Goal: Task Accomplishment & Management: Complete application form

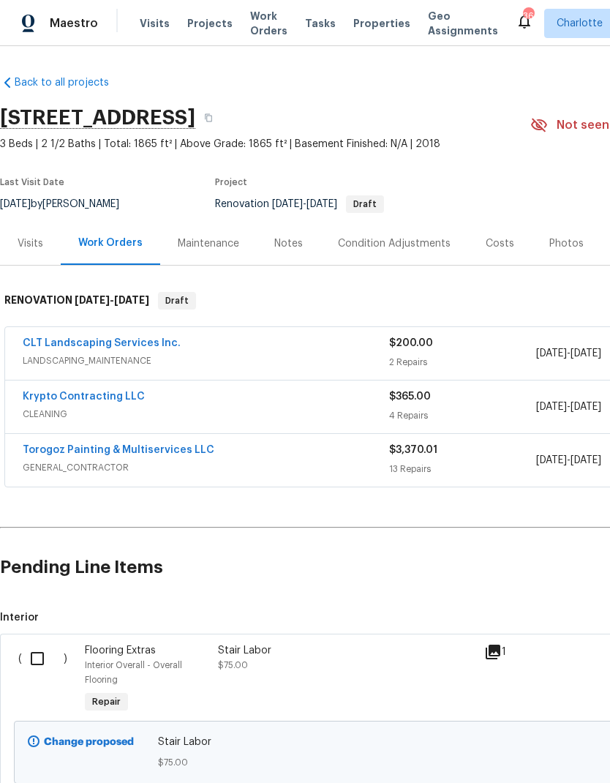
click at [400, 242] on div "Condition Adjustments" at bounding box center [394, 243] width 113 height 15
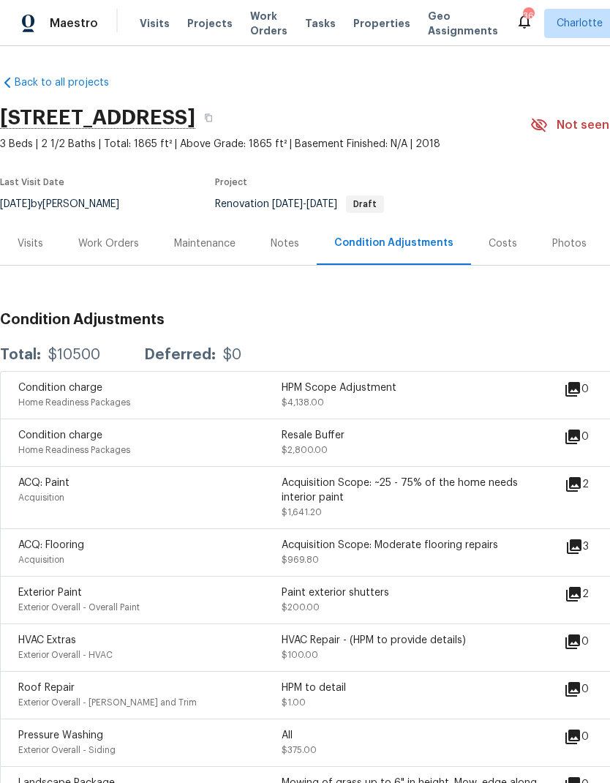
click at [130, 242] on div "Work Orders" at bounding box center [108, 243] width 61 height 15
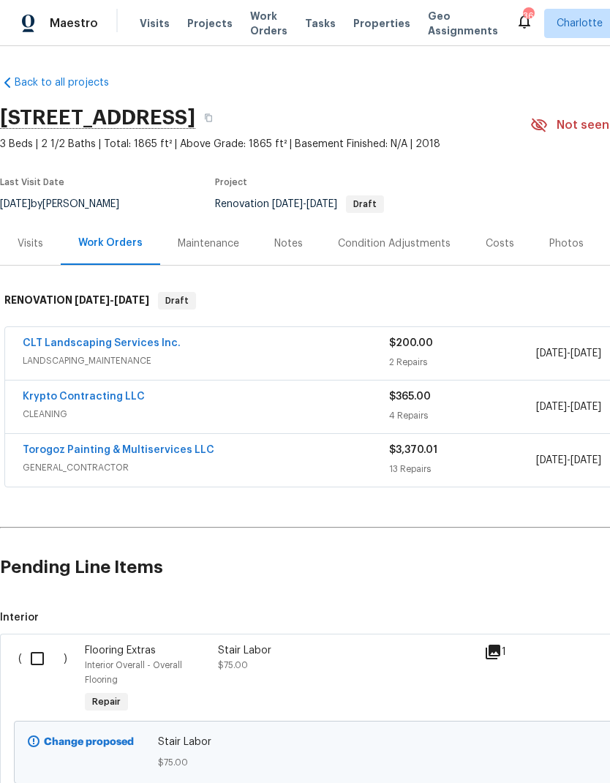
click at [45, 650] on input "checkbox" at bounding box center [43, 658] width 42 height 31
checkbox input "true"
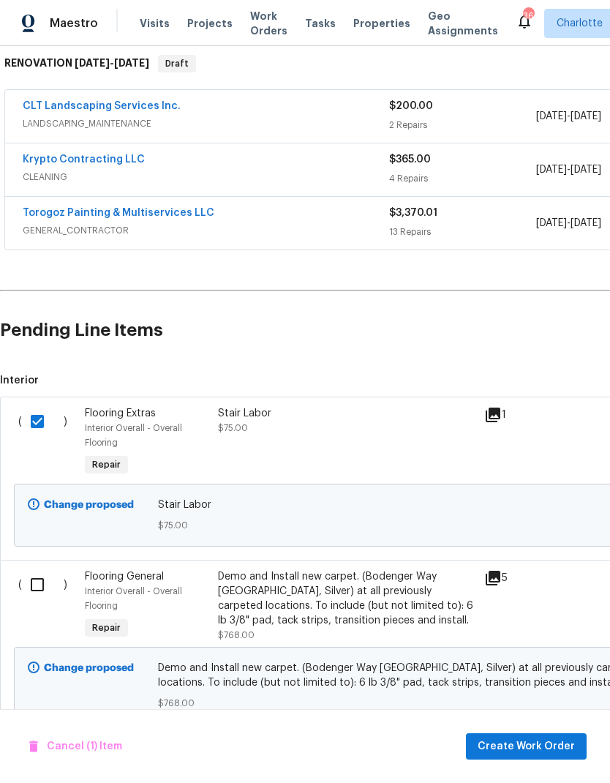
scroll to position [236, 0]
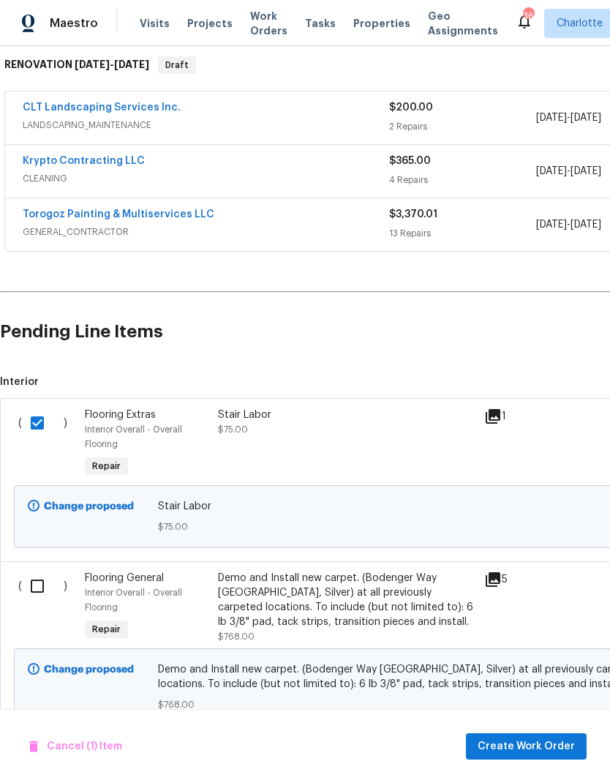
click at [40, 598] on input "checkbox" at bounding box center [43, 586] width 42 height 31
checkbox input "true"
click at [543, 754] on span "Create Work Order" at bounding box center [526, 746] width 97 height 18
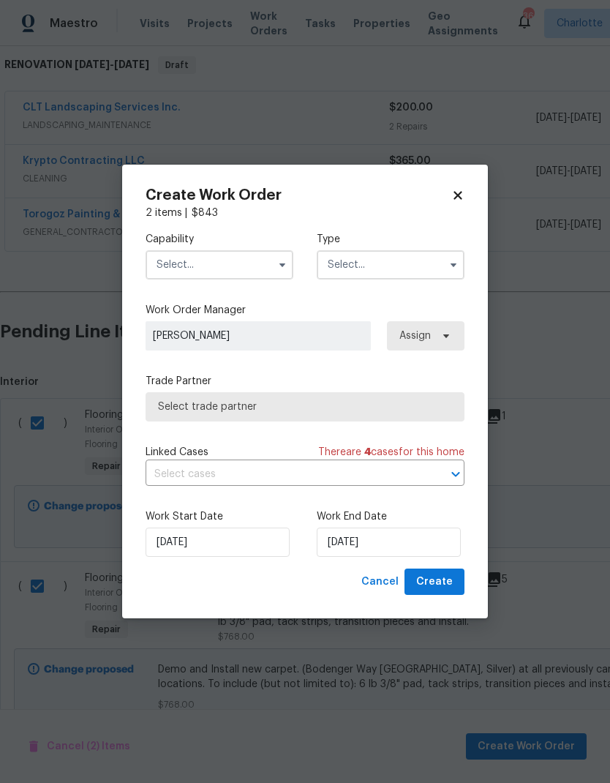
click at [242, 261] on input "text" at bounding box center [220, 264] width 148 height 29
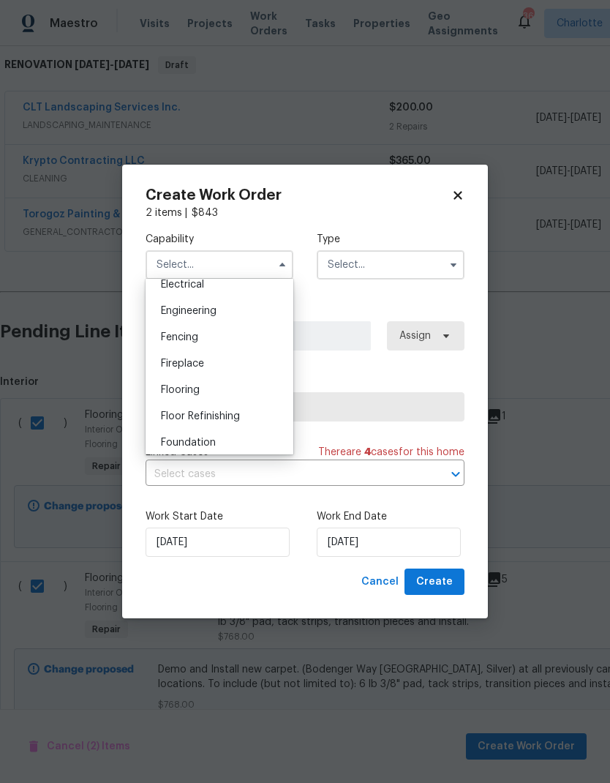
scroll to position [485, 0]
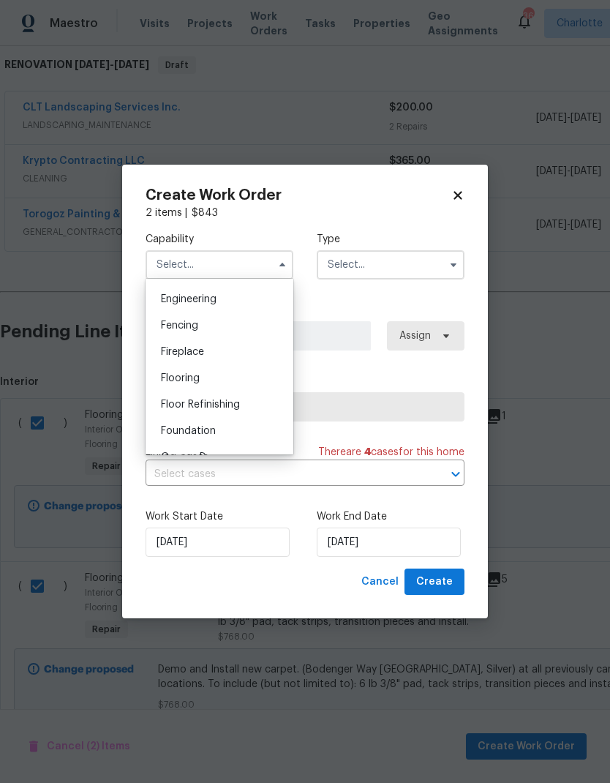
click at [228, 380] on div "Flooring" at bounding box center [219, 378] width 140 height 26
type input "Flooring"
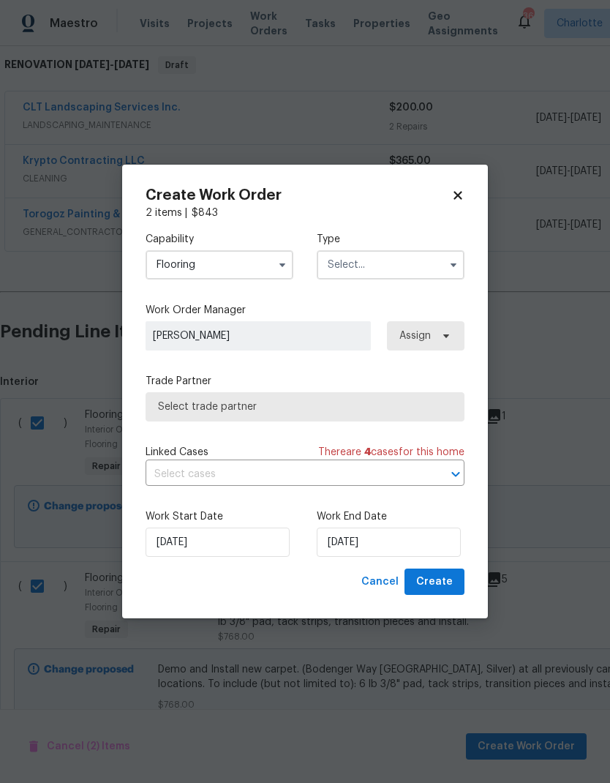
click at [398, 269] on input "text" at bounding box center [391, 264] width 148 height 29
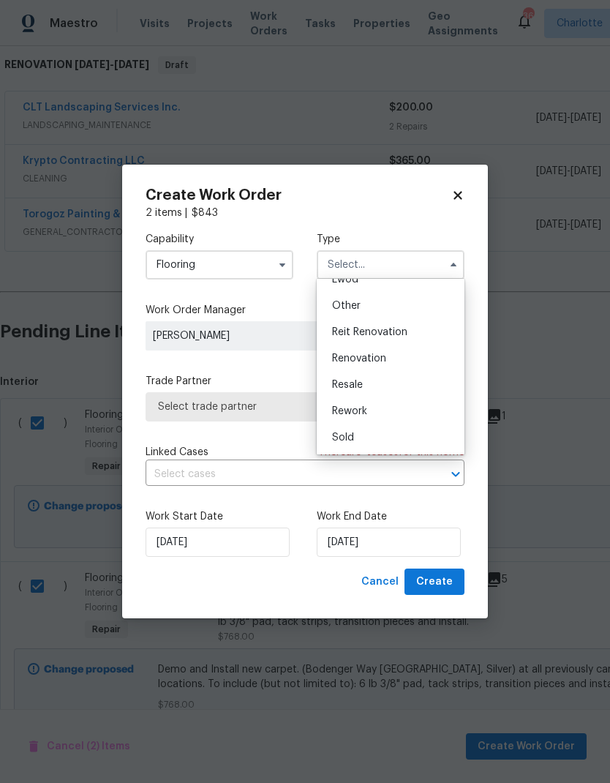
scroll to position [174, 0]
click at [399, 360] on div "Renovation" at bounding box center [390, 358] width 140 height 26
type input "Renovation"
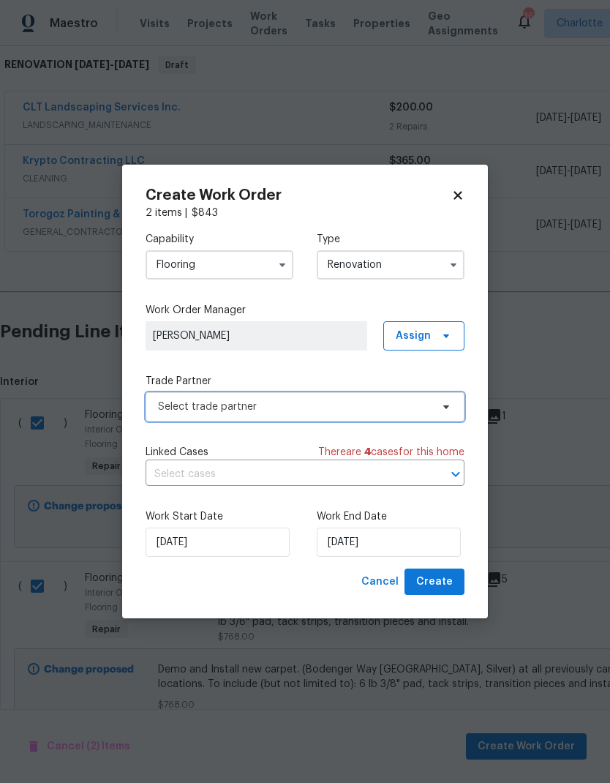
click at [419, 409] on span "Select trade partner" at bounding box center [294, 406] width 273 height 15
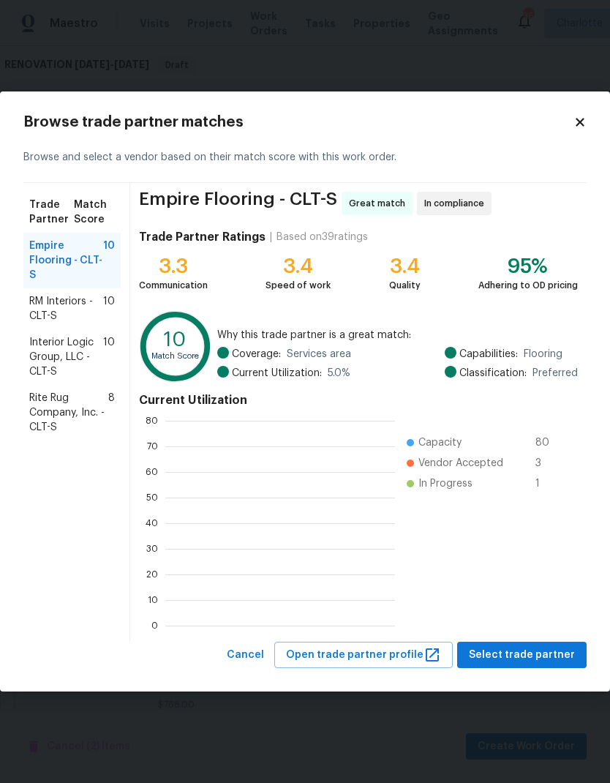
scroll to position [205, 230]
click at [91, 307] on span "RM Interiors - CLT-S" at bounding box center [66, 308] width 74 height 29
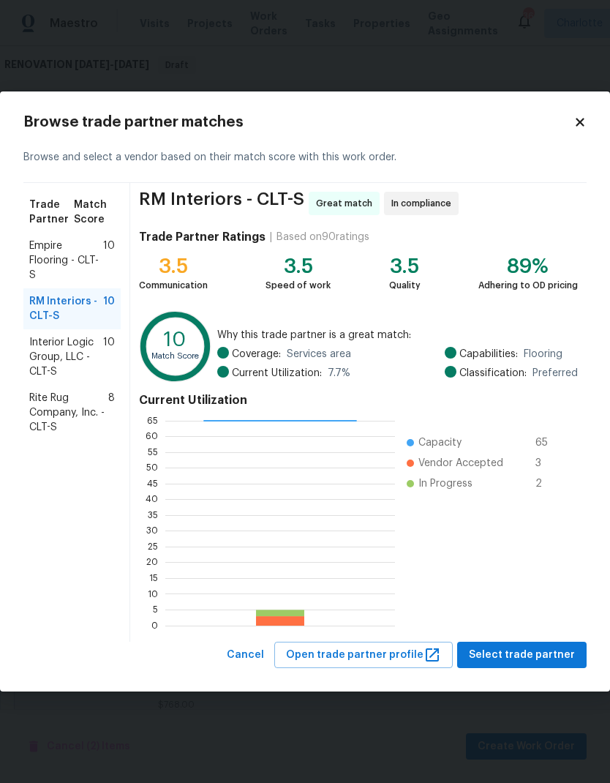
click at [102, 406] on span "Rite Rug Company, Inc. - CLT-S" at bounding box center [68, 413] width 79 height 44
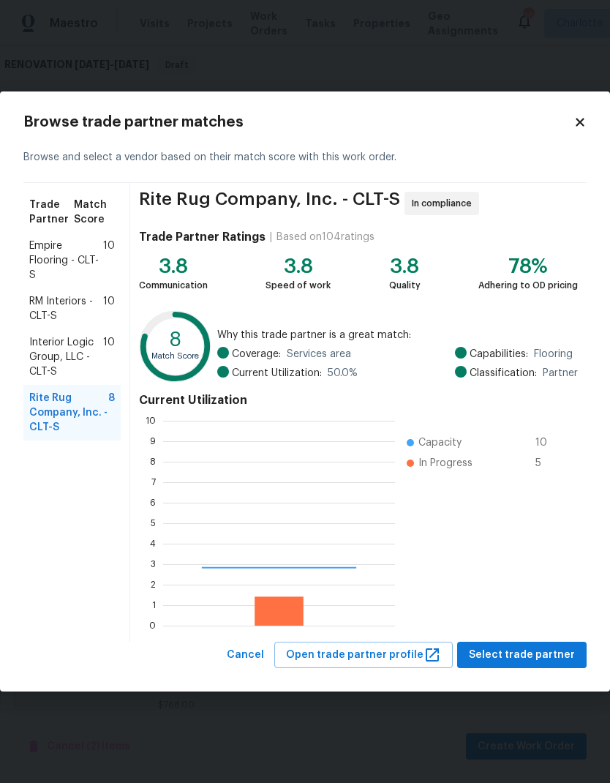
scroll to position [205, 232]
click at [83, 248] on span "Empire Flooring - CLT-S" at bounding box center [66, 261] width 74 height 44
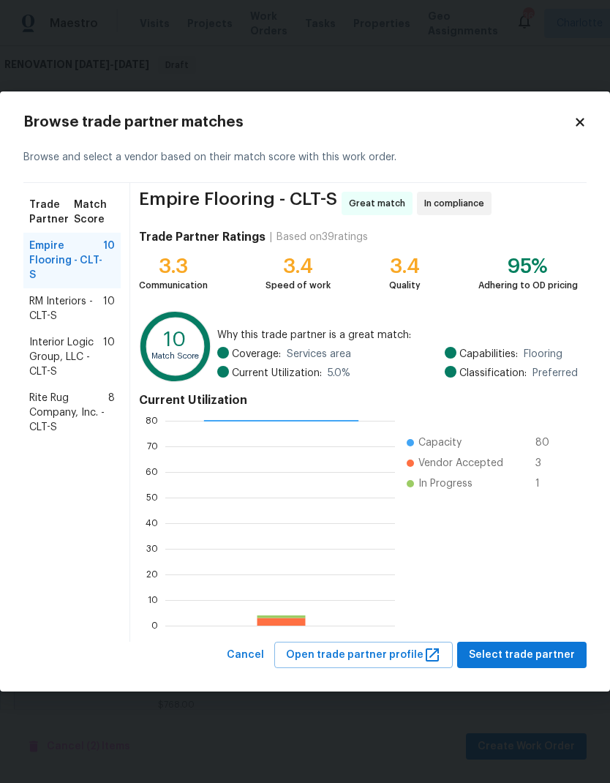
click at [88, 406] on span "Rite Rug Company, Inc. - CLT-S" at bounding box center [68, 413] width 79 height 44
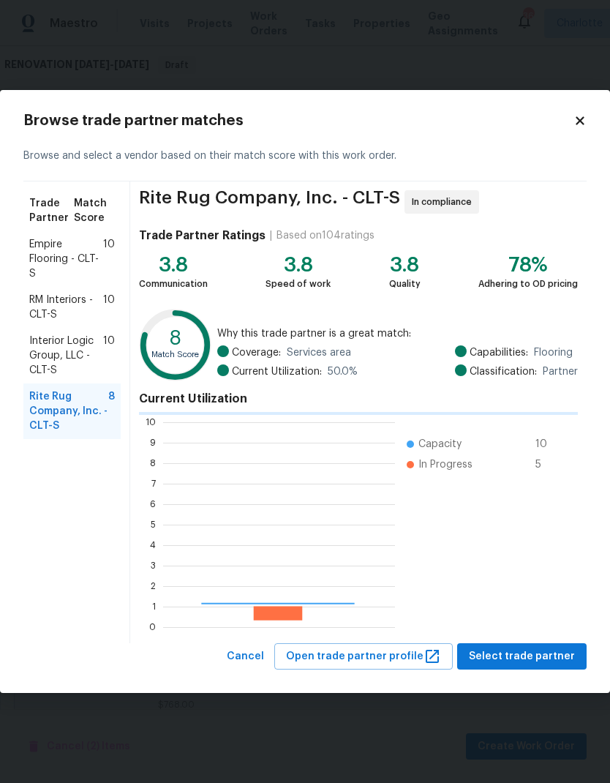
scroll to position [205, 232]
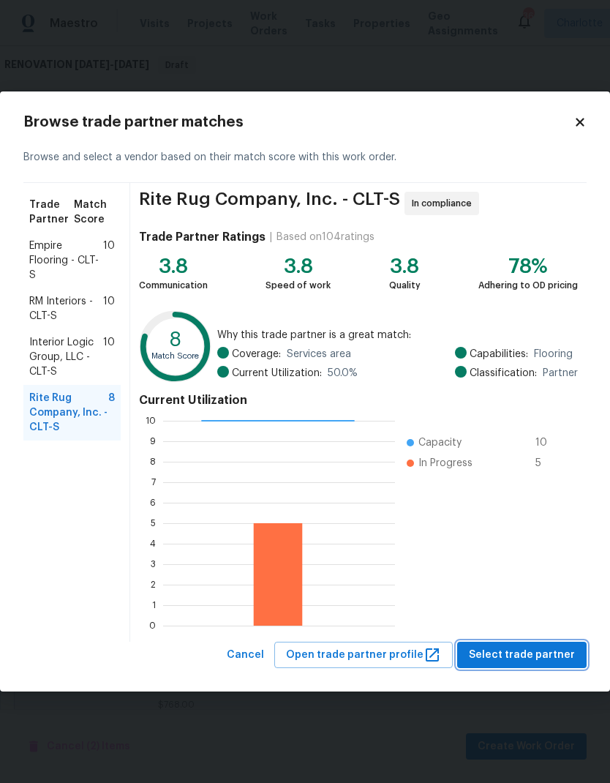
click at [542, 649] on span "Select trade partner" at bounding box center [522, 655] width 106 height 18
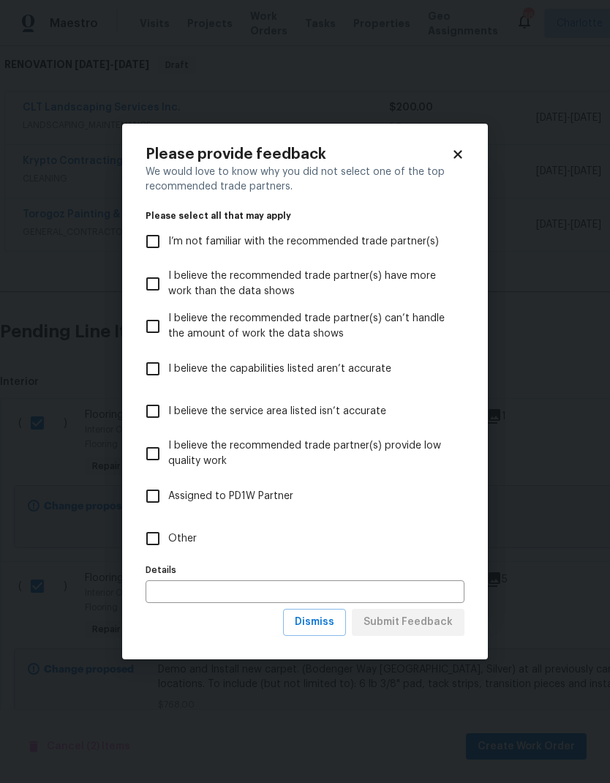
click at [182, 549] on label "Other" at bounding box center [295, 538] width 315 height 42
click at [168, 549] on input "Other" at bounding box center [153, 538] width 31 height 31
checkbox input "true"
click at [396, 614] on span "Submit Feedback" at bounding box center [408, 622] width 89 height 18
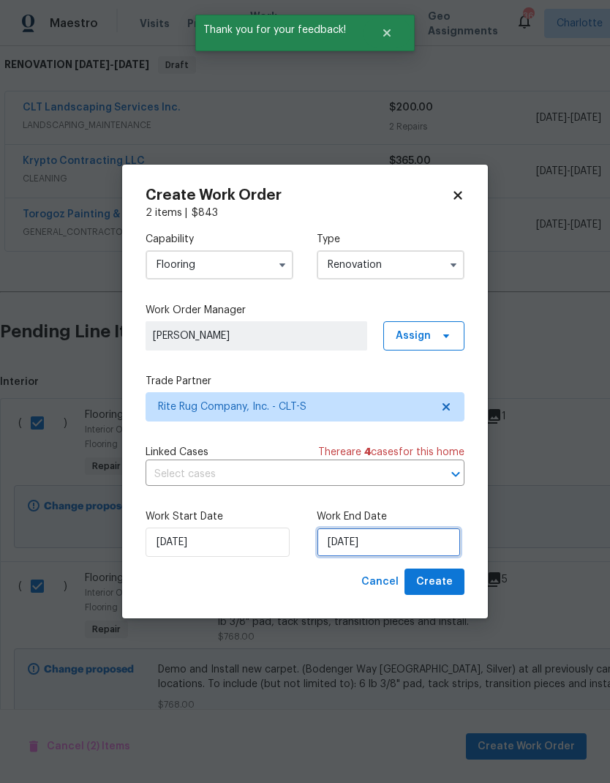
click at [393, 544] on input "9/18/2025" at bounding box center [389, 542] width 144 height 29
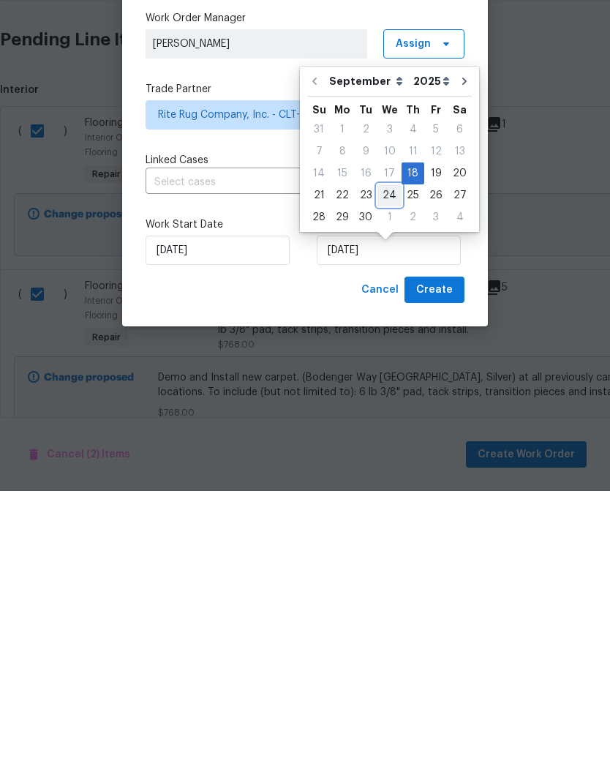
click at [386, 477] on div "24" at bounding box center [390, 487] width 24 height 20
type input "9/24/2025"
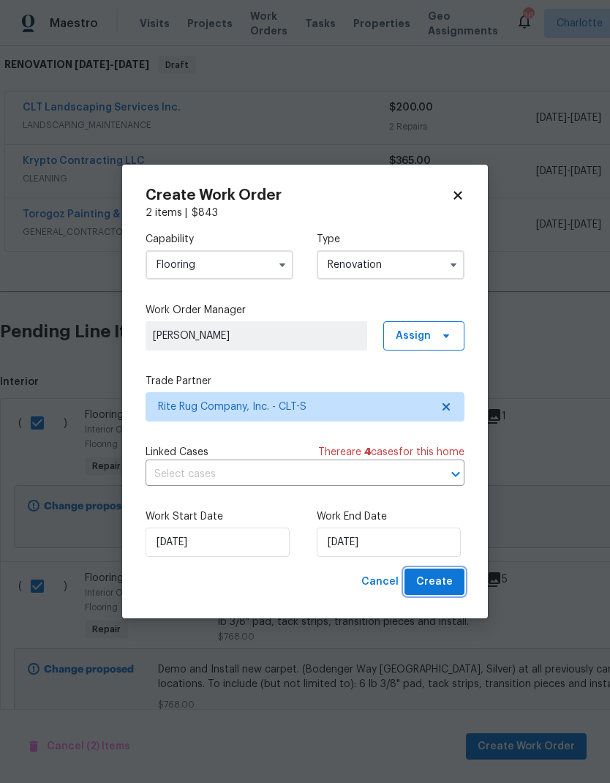
click at [437, 588] on span "Create" at bounding box center [434, 582] width 37 height 18
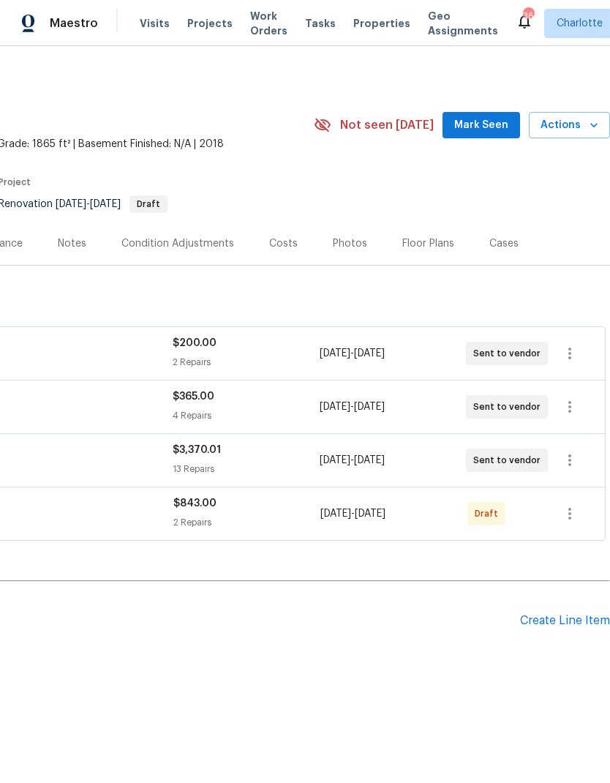
scroll to position [0, 217]
click at [568, 514] on icon "button" at bounding box center [569, 514] width 3 height 12
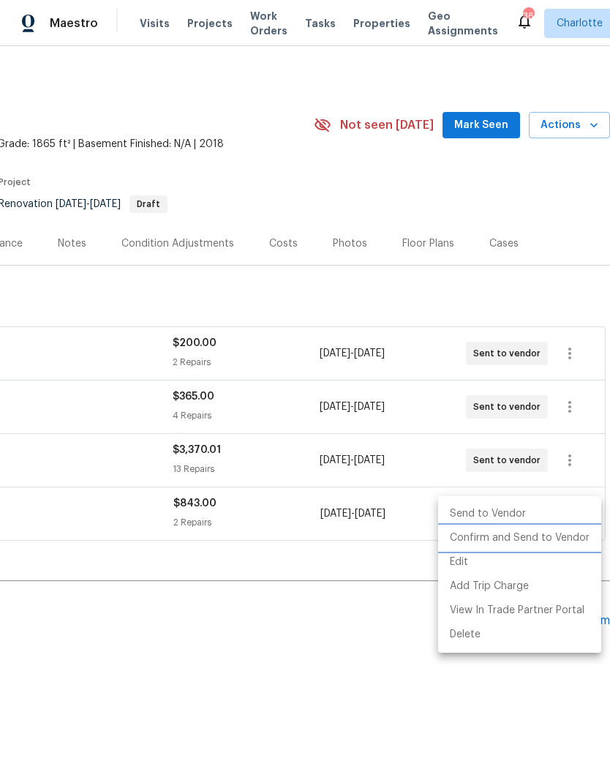
click at [536, 538] on li "Confirm and Send to Vendor" at bounding box center [519, 538] width 163 height 24
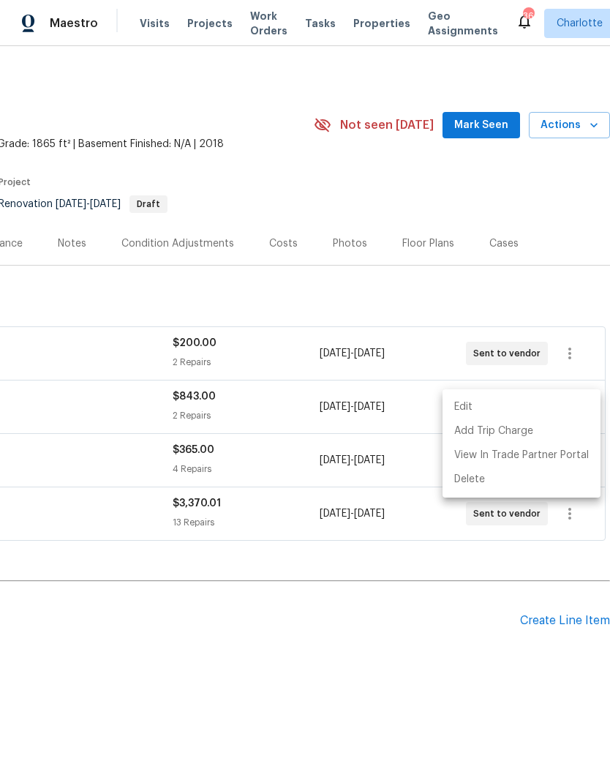
click at [340, 688] on div at bounding box center [305, 391] width 610 height 783
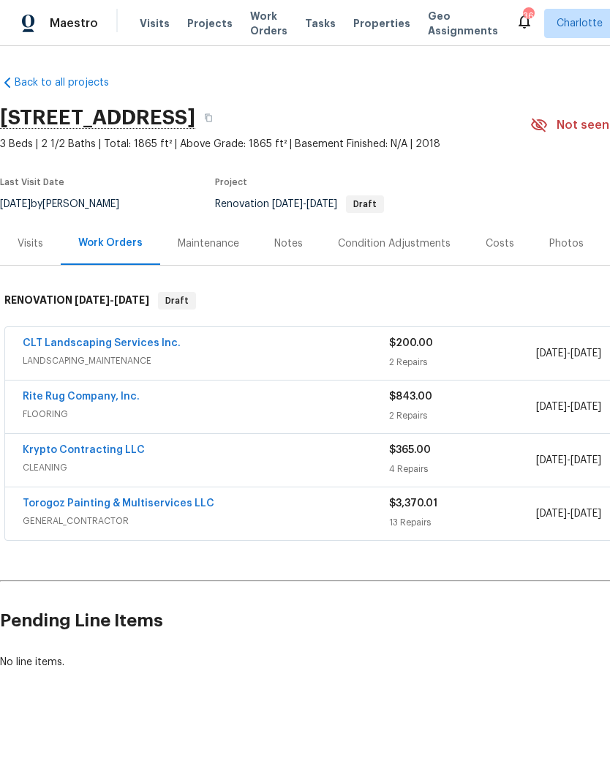
scroll to position [0, 0]
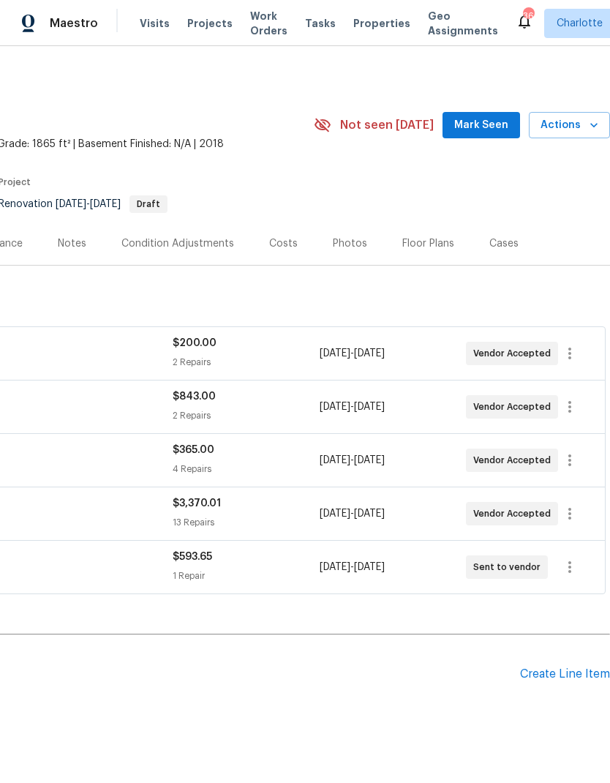
scroll to position [0, 217]
click at [481, 122] on span "Mark Seen" at bounding box center [481, 125] width 54 height 18
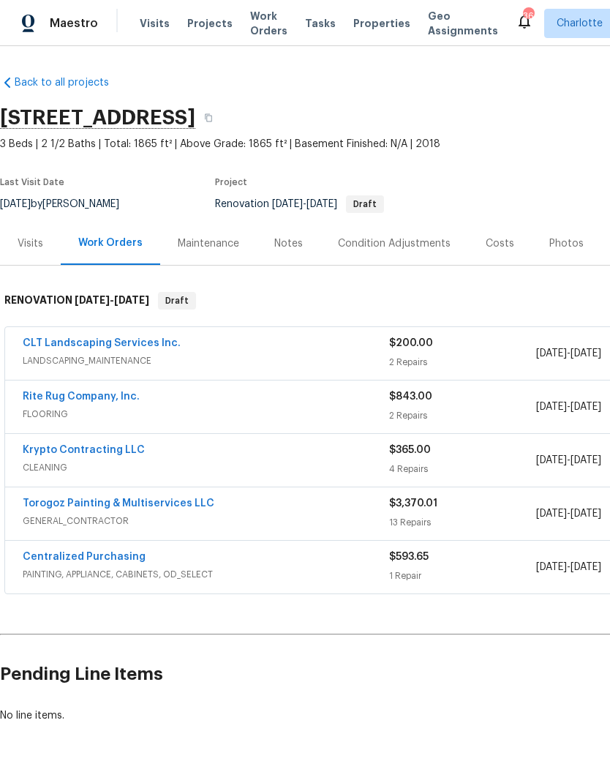
scroll to position [0, 0]
click at [124, 356] on span "LANDSCAPING_MAINTENANCE" at bounding box center [206, 360] width 367 height 15
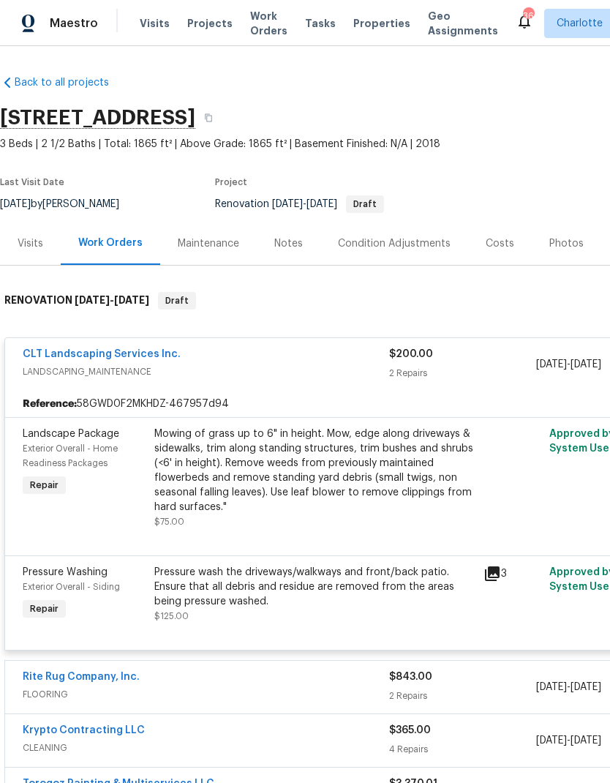
click at [126, 355] on link "CLT Landscaping Services Inc." at bounding box center [102, 354] width 158 height 10
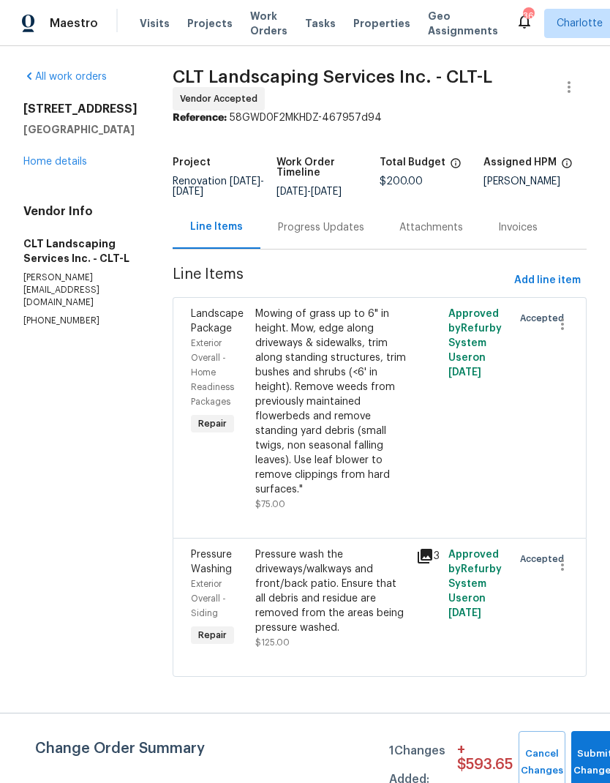
click at [312, 245] on div "Progress Updates" at bounding box center [320, 227] width 121 height 43
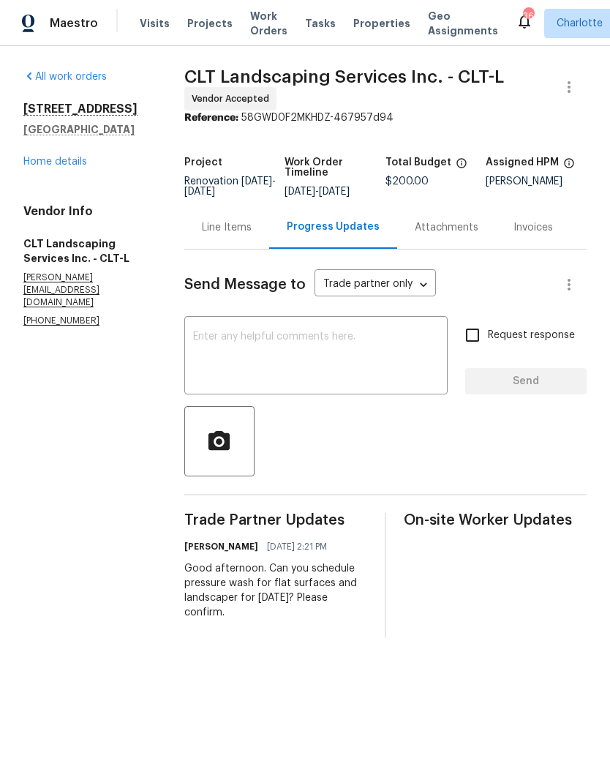
click at [53, 165] on link "Home details" at bounding box center [55, 162] width 64 height 10
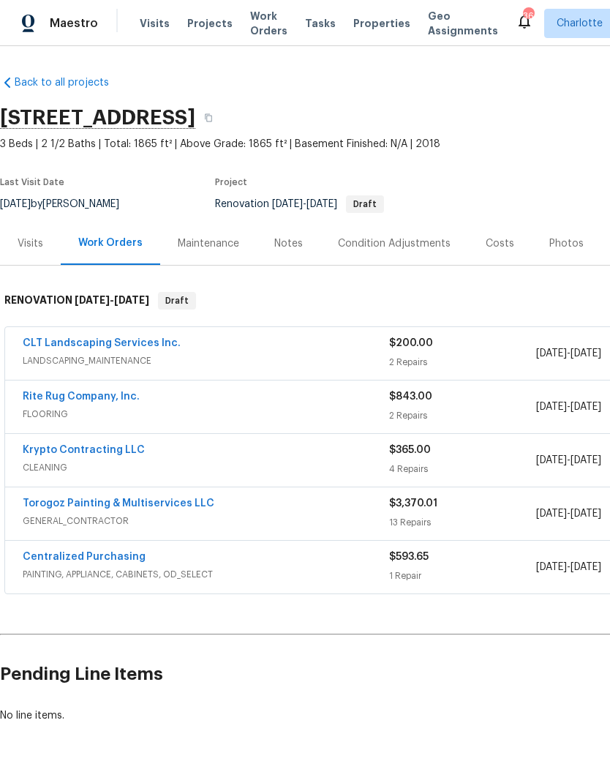
click at [127, 338] on link "CLT Landscaping Services Inc." at bounding box center [102, 343] width 158 height 10
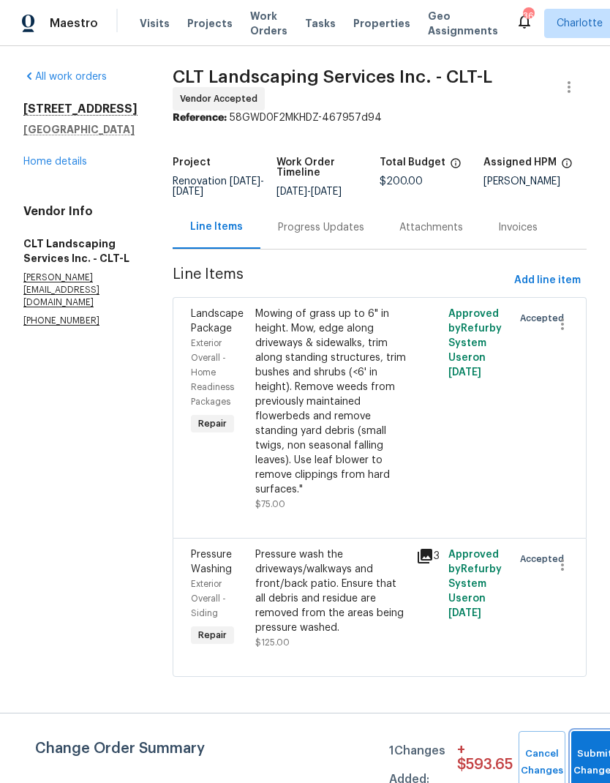
click at [586, 757] on button "Submit Changes" at bounding box center [594, 762] width 47 height 63
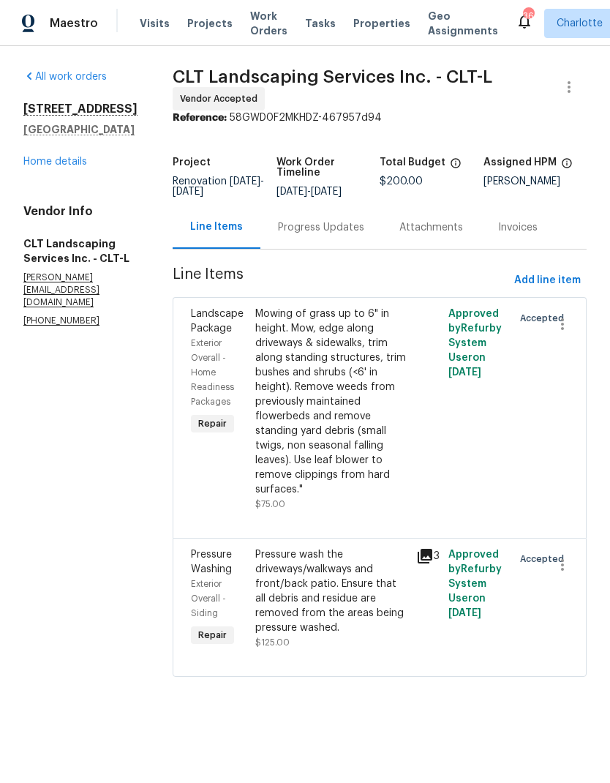
click at [74, 167] on link "Home details" at bounding box center [55, 162] width 64 height 10
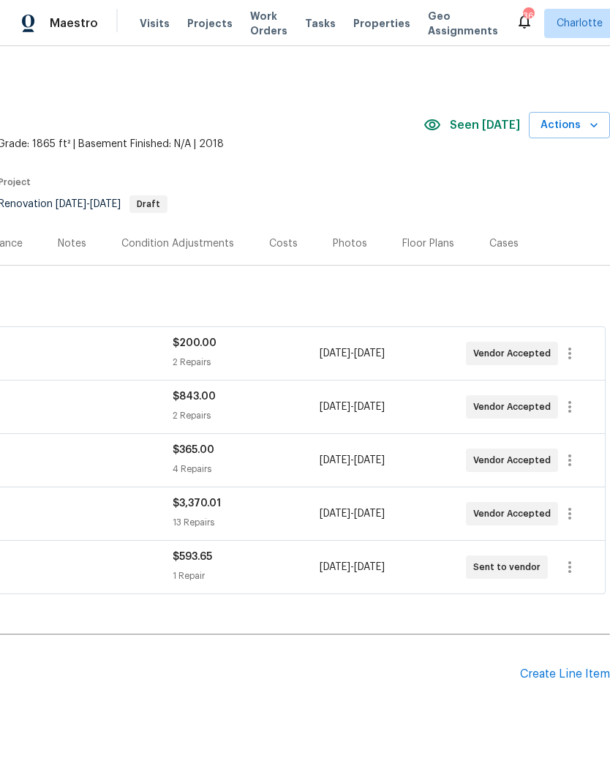
scroll to position [0, 217]
click at [277, 244] on div "Costs" at bounding box center [283, 243] width 29 height 15
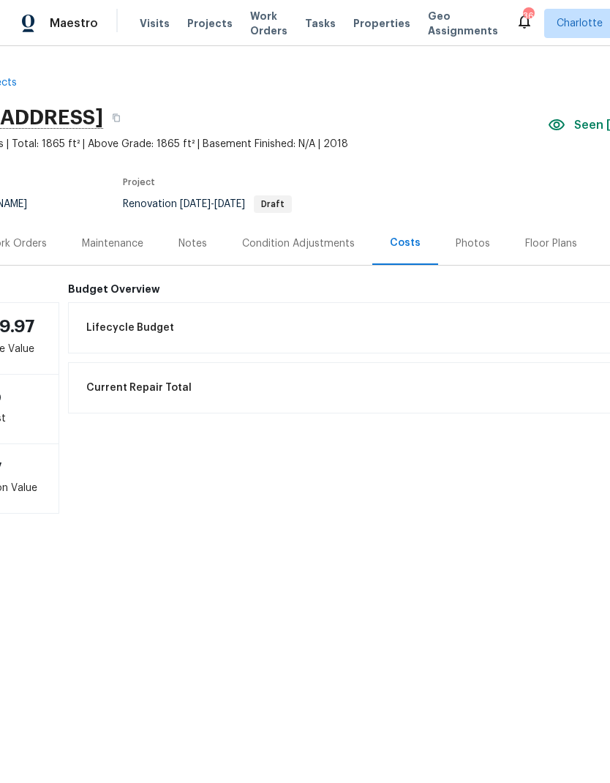
scroll to position [0, 58]
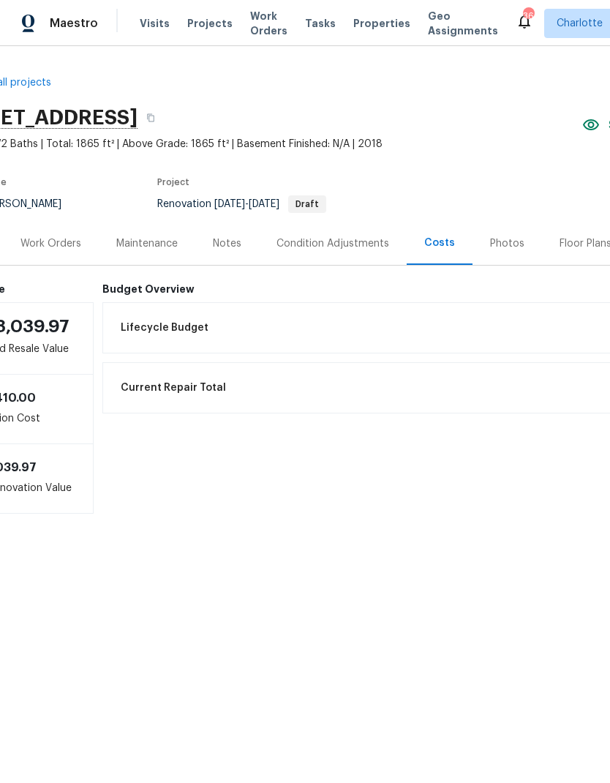
click at [55, 244] on div "Work Orders" at bounding box center [50, 243] width 61 height 15
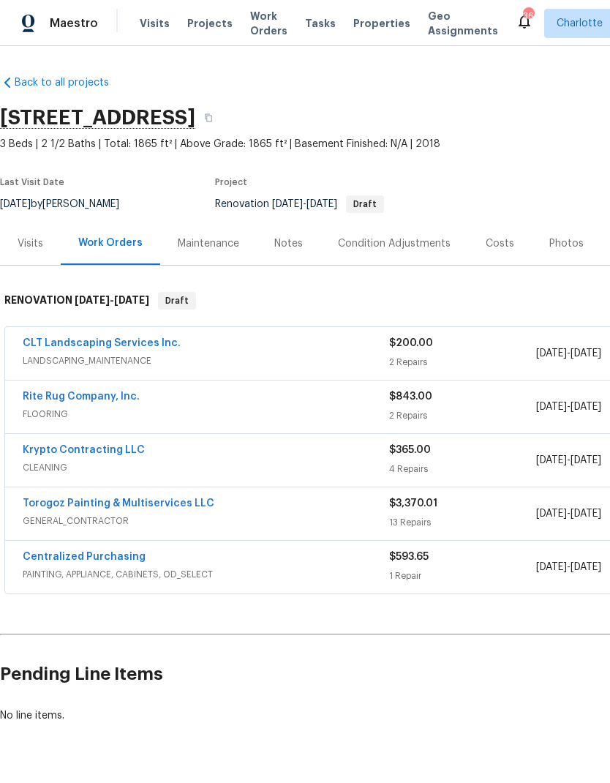
click at [158, 502] on link "Torogoz Painting & Multiservices LLC" at bounding box center [119, 503] width 192 height 10
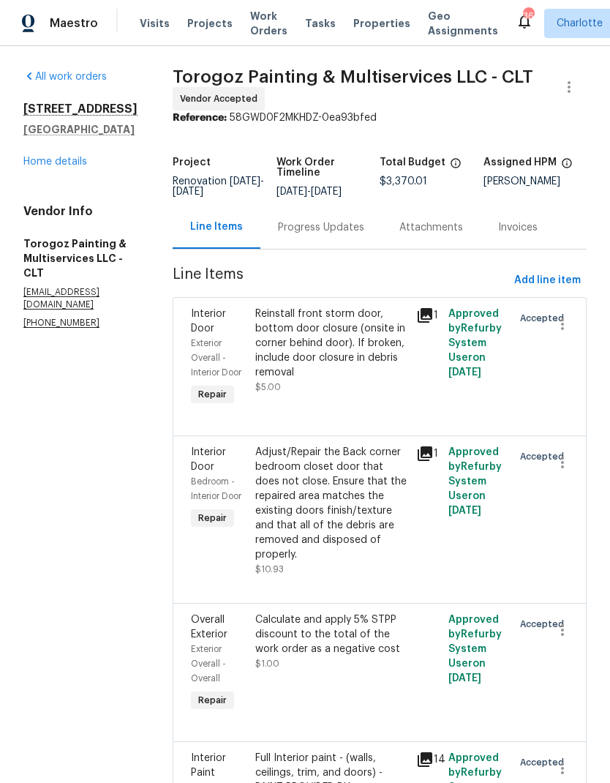
click at [345, 235] on div "Progress Updates" at bounding box center [321, 227] width 86 height 15
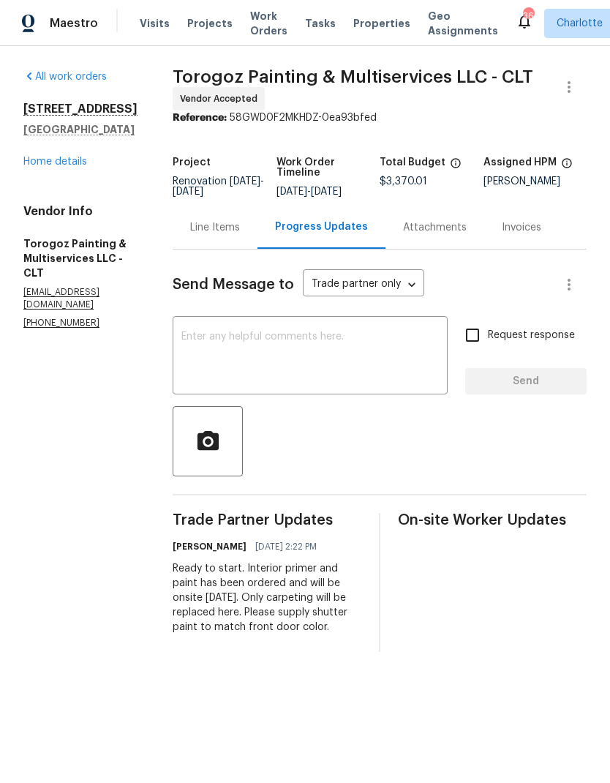
click at [61, 161] on link "Home details" at bounding box center [55, 162] width 64 height 10
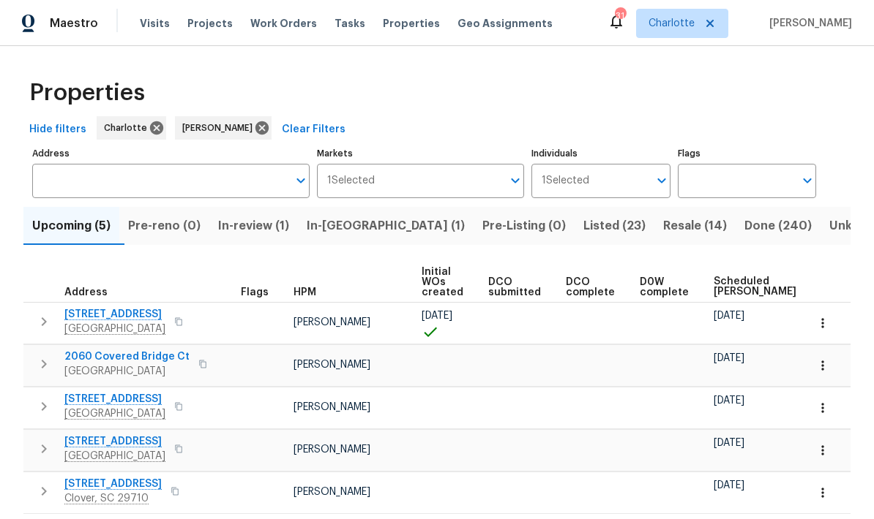
scroll to position [0, 121]
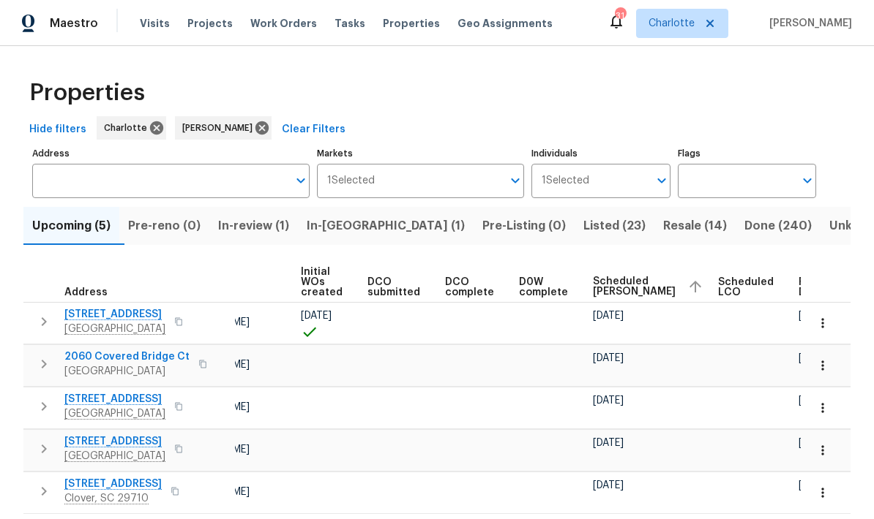
click at [583, 227] on span "Listed (23)" at bounding box center [614, 226] width 62 height 20
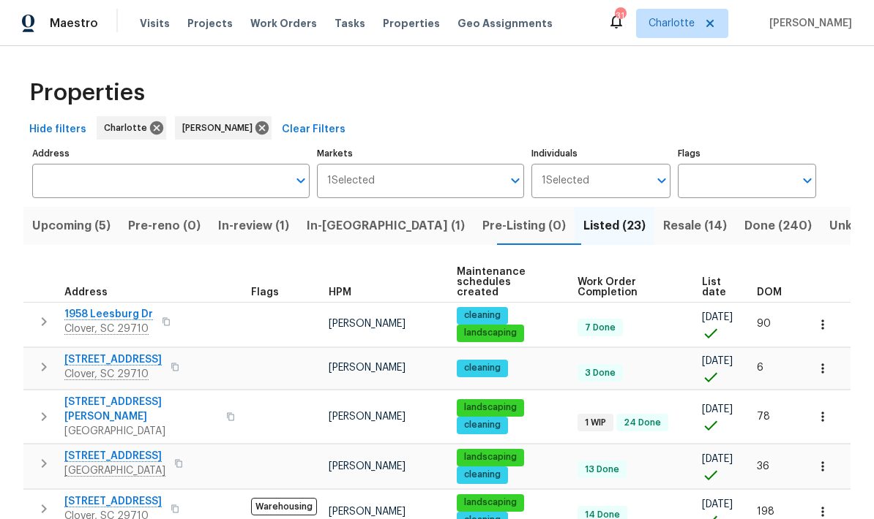
click at [762, 288] on span "DOM" at bounding box center [769, 293] width 25 height 10
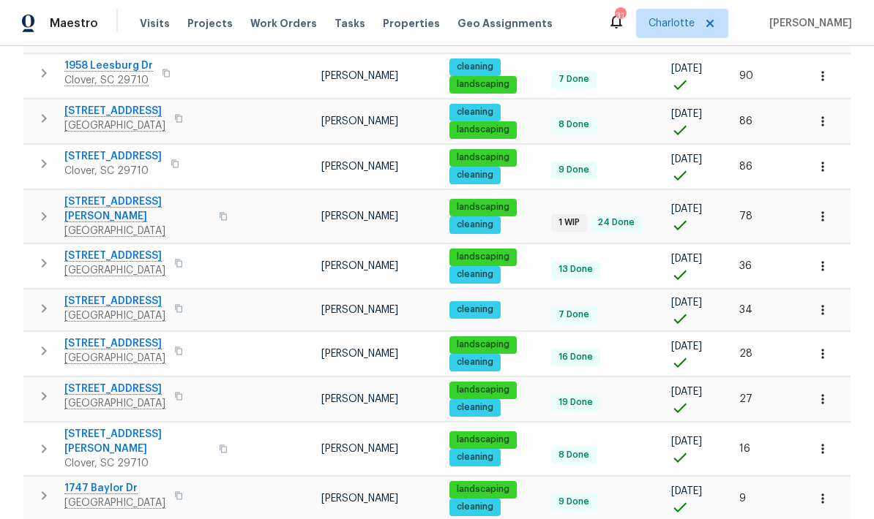
scroll to position [848, 0]
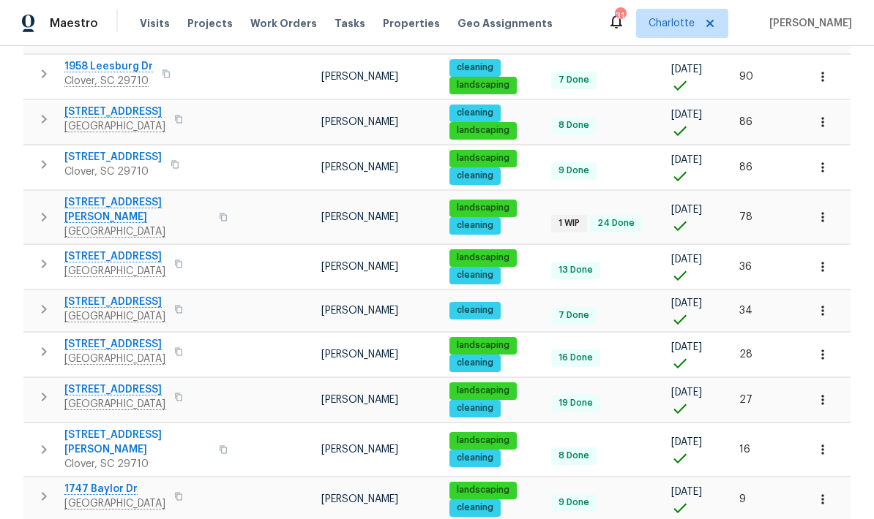
click at [112, 457] on span "Clover, SC 29710" at bounding box center [137, 464] width 146 height 15
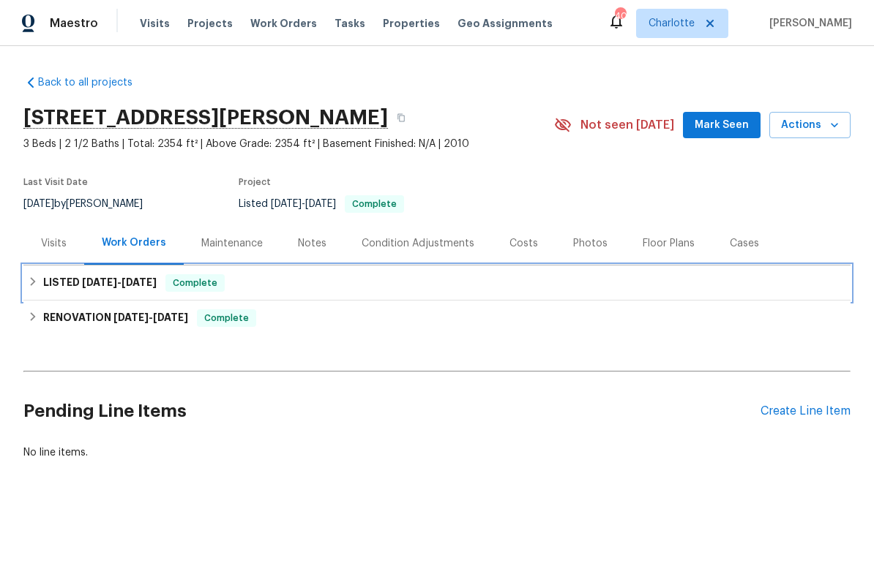
click at [138, 290] on h6 "LISTED [DATE] - [DATE]" at bounding box center [99, 283] width 113 height 18
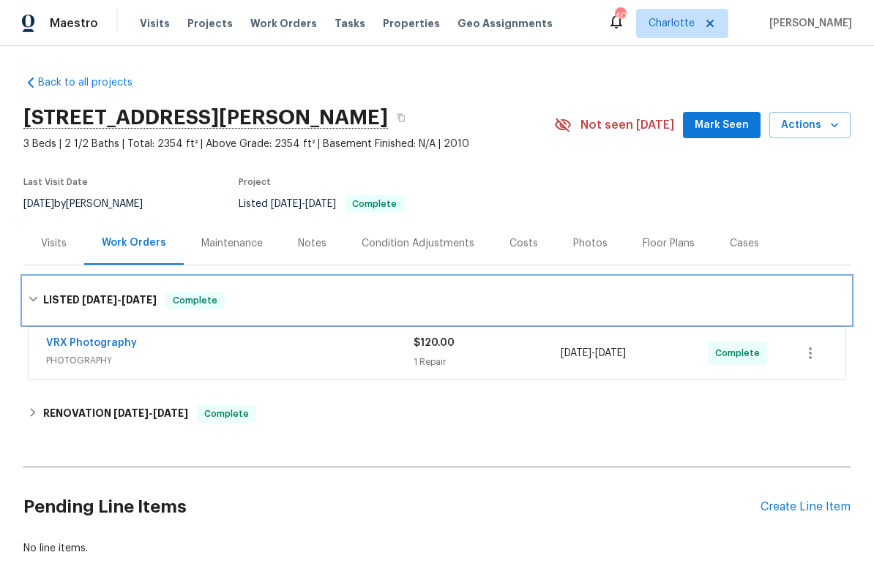
click at [130, 305] on h6 "LISTED [DATE] - [DATE]" at bounding box center [99, 301] width 113 height 18
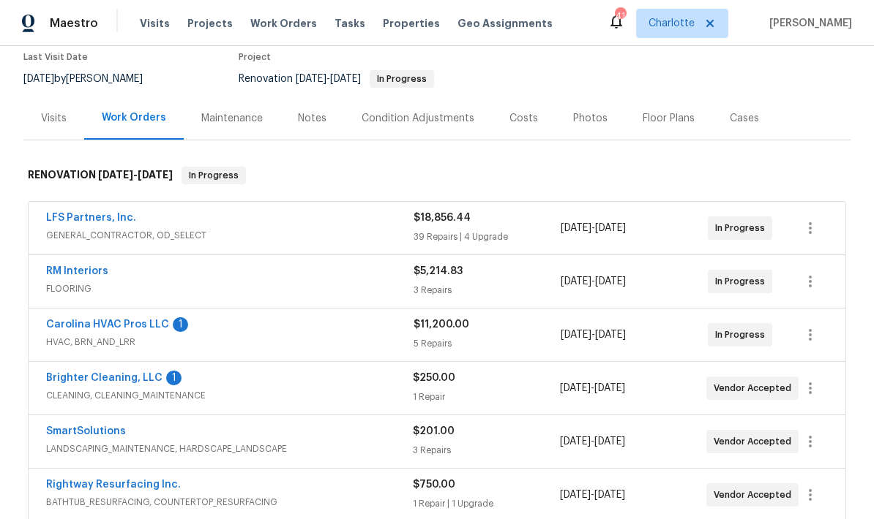
scroll to position [137, 0]
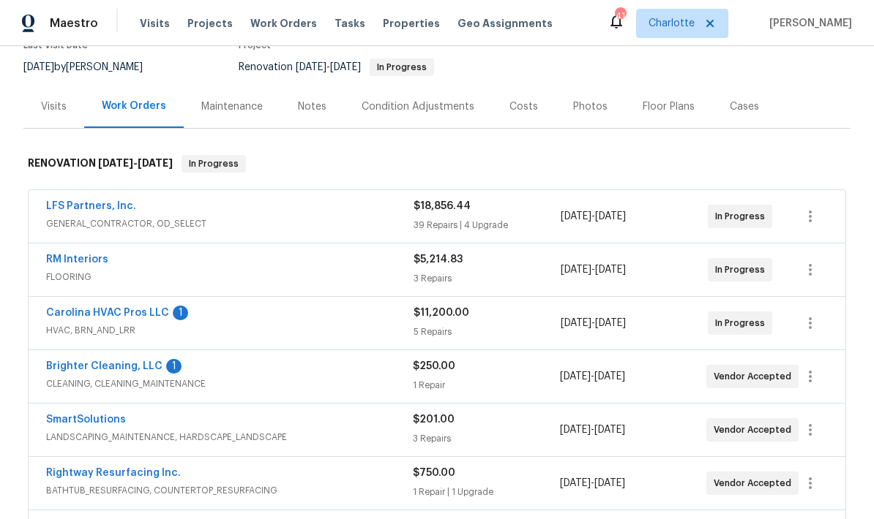
click at [143, 318] on link "Carolina HVAC Pros LLC" at bounding box center [107, 313] width 123 height 10
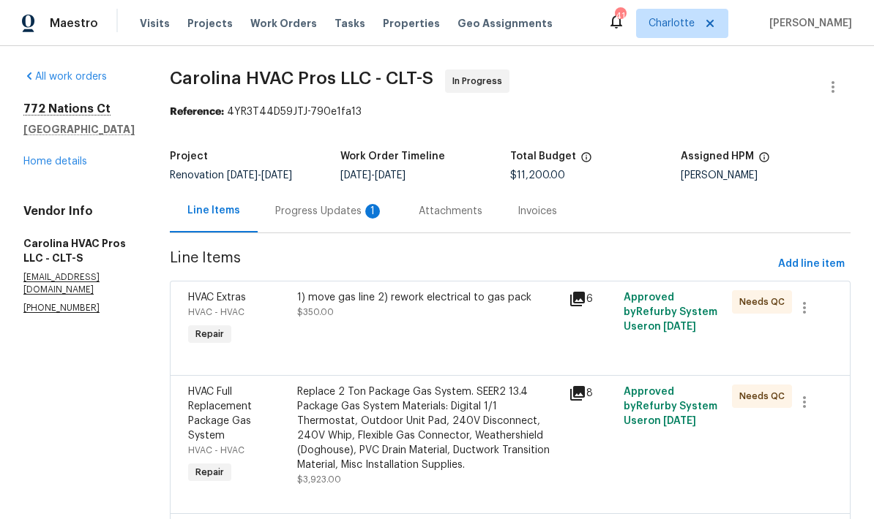
click at [339, 225] on div "Progress Updates 1" at bounding box center [329, 210] width 143 height 43
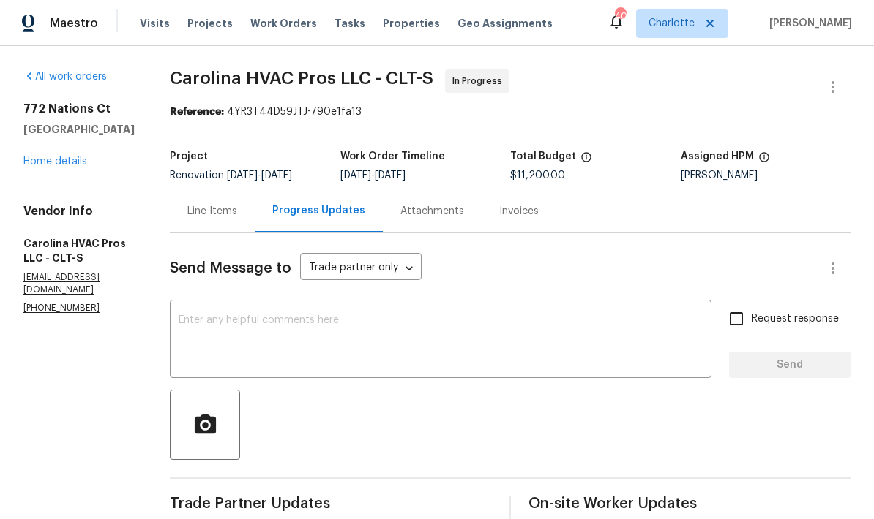
click at [55, 165] on link "Home details" at bounding box center [55, 162] width 64 height 10
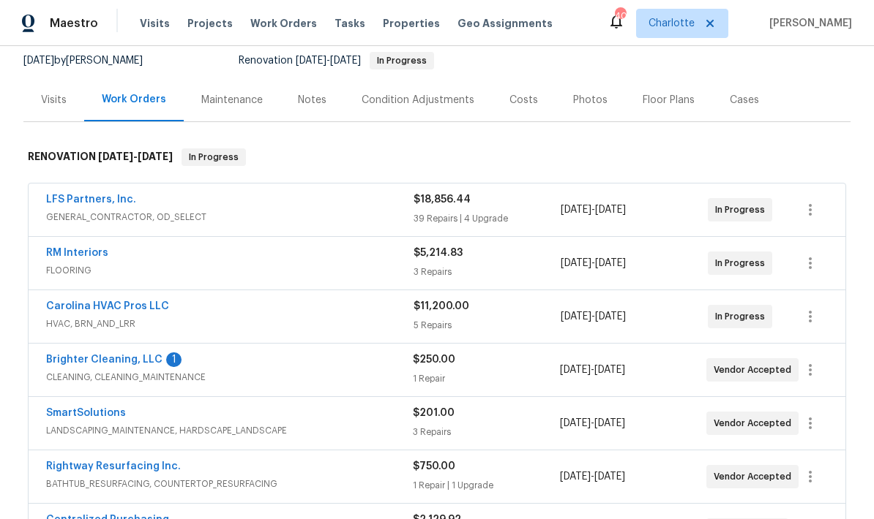
scroll to position [144, 0]
click at [114, 362] on link "Brighter Cleaning, LLC" at bounding box center [104, 359] width 116 height 10
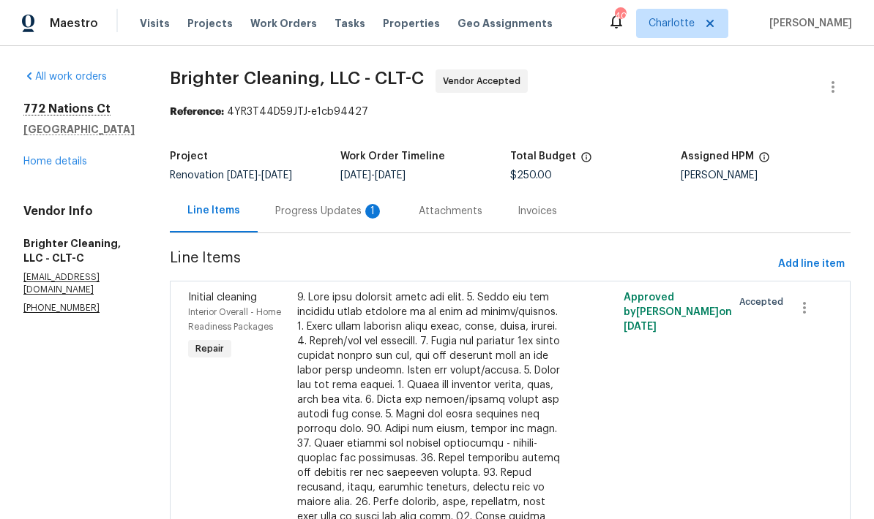
click at [315, 217] on div "Progress Updates 1" at bounding box center [329, 211] width 108 height 15
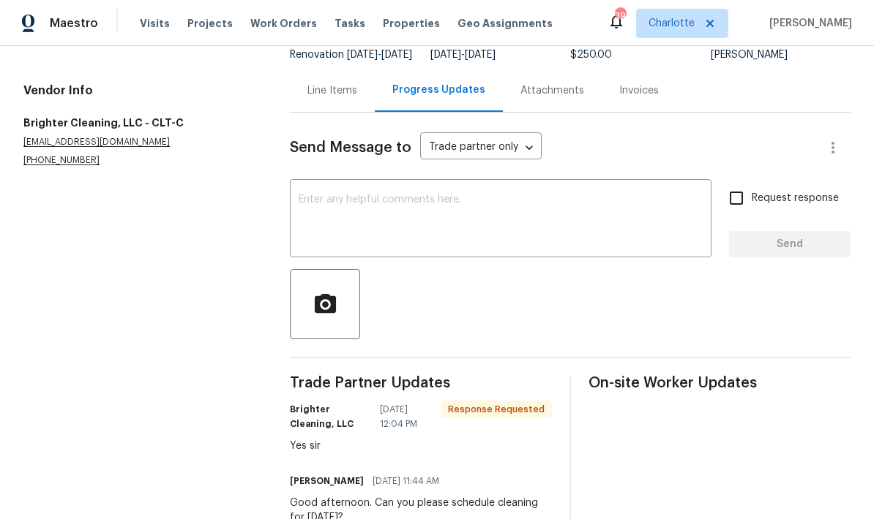
scroll to position [120, 0]
click at [424, 238] on textarea at bounding box center [501, 220] width 404 height 51
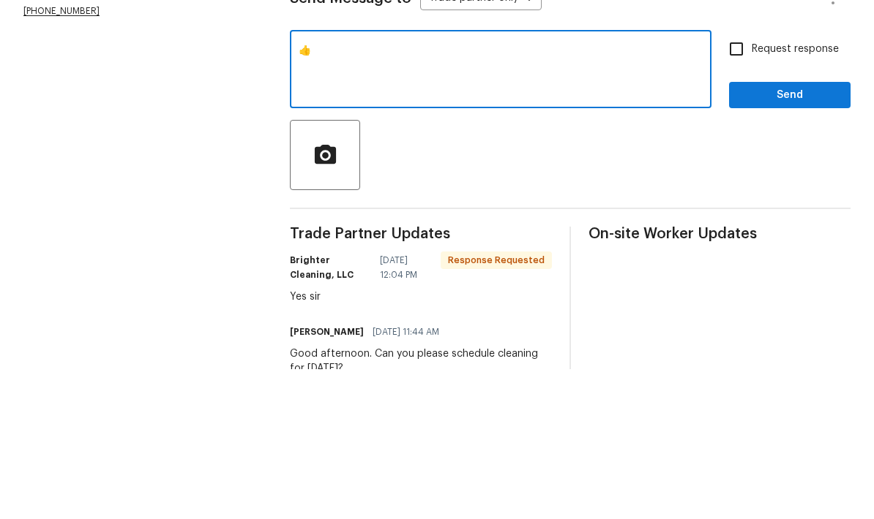
type textarea "👍"
click at [789, 236] on span "Send" at bounding box center [789, 245] width 98 height 18
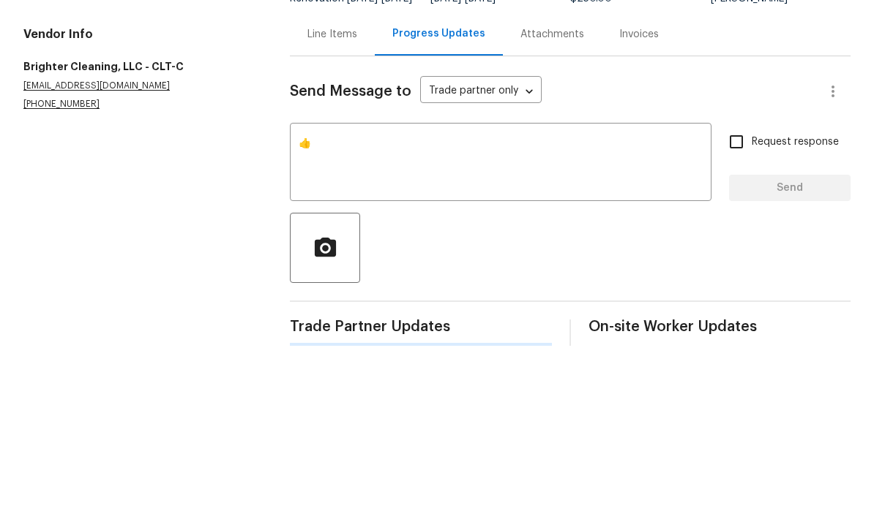
scroll to position [38, 0]
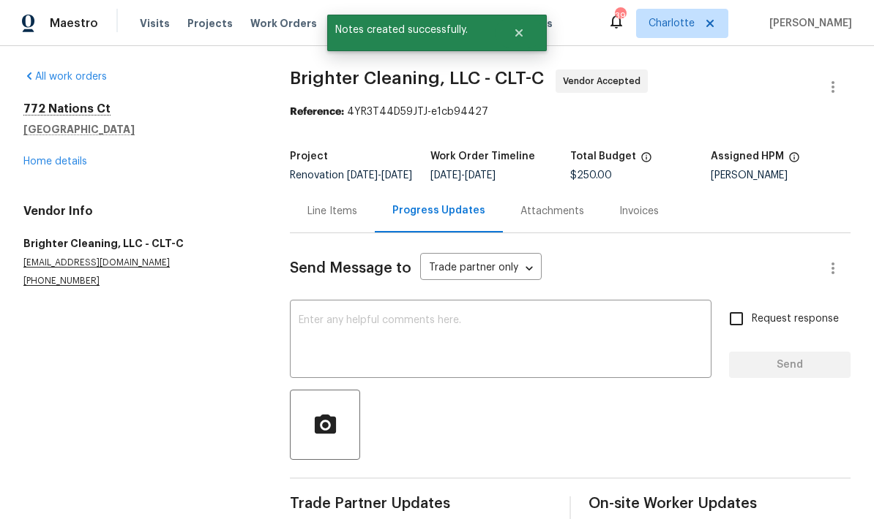
click at [61, 157] on link "Home details" at bounding box center [55, 162] width 64 height 10
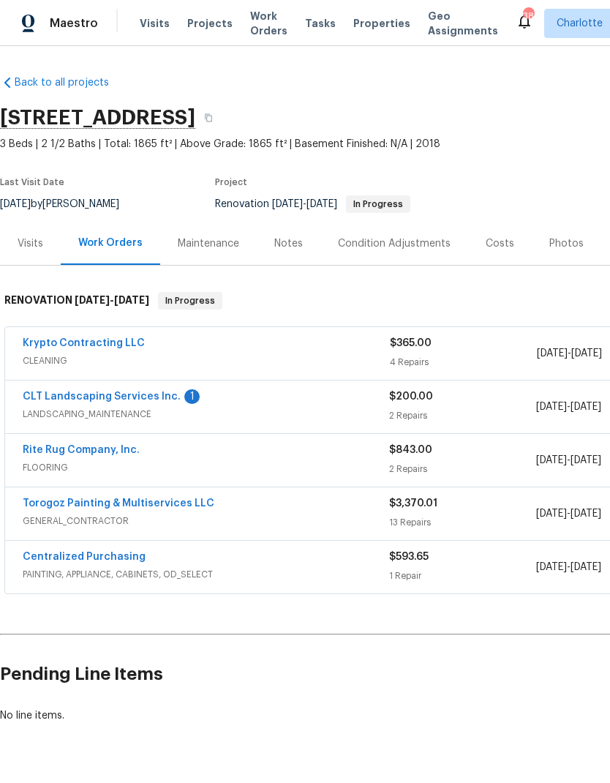
click at [97, 400] on link "CLT Landscaping Services Inc." at bounding box center [102, 396] width 158 height 10
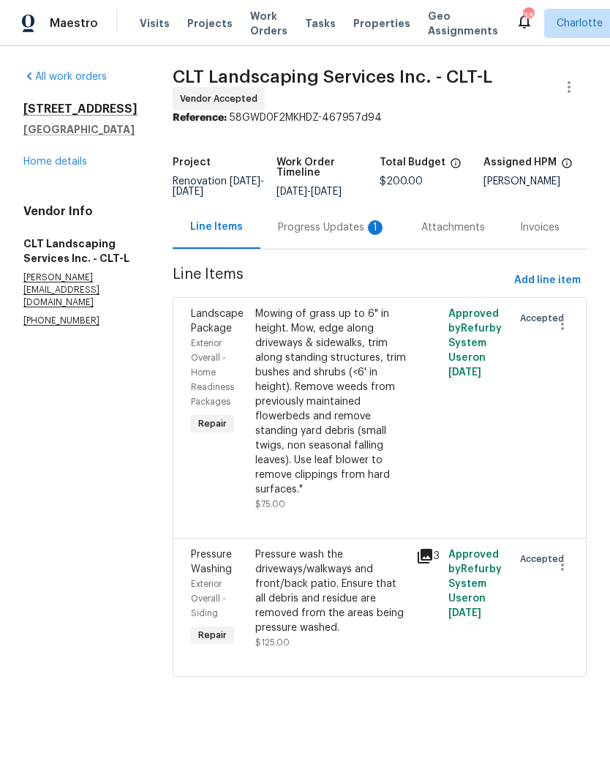
click at [347, 249] on div "Progress Updates 1" at bounding box center [331, 227] width 143 height 43
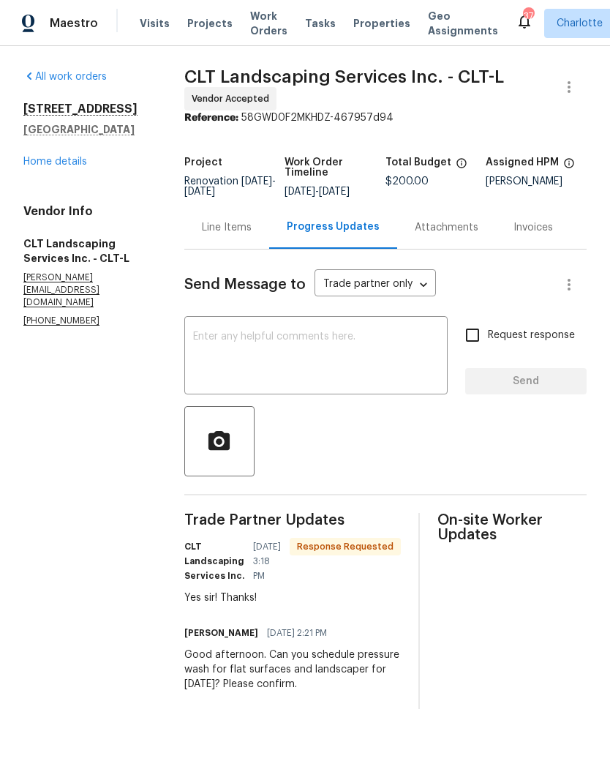
click at [364, 367] on textarea at bounding box center [316, 356] width 246 height 51
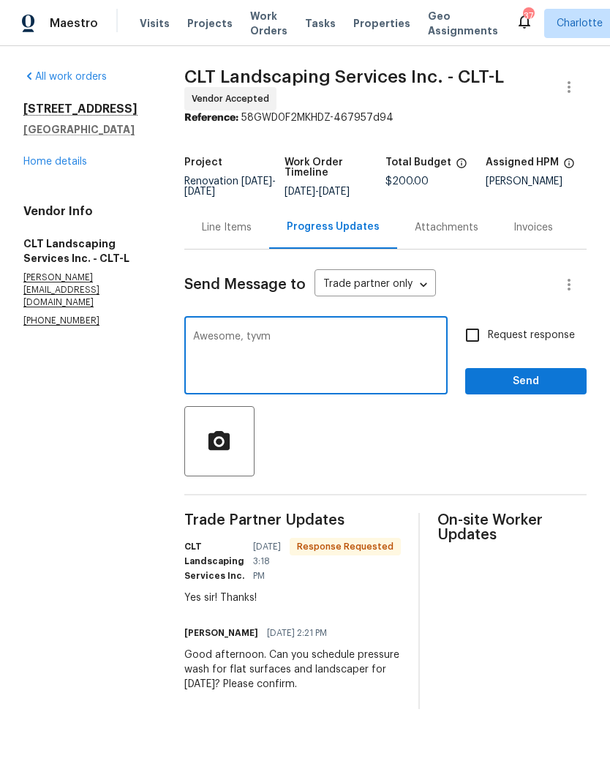
type textarea "Awesome, tyvm"
click at [559, 391] on span "Send" at bounding box center [526, 381] width 98 height 18
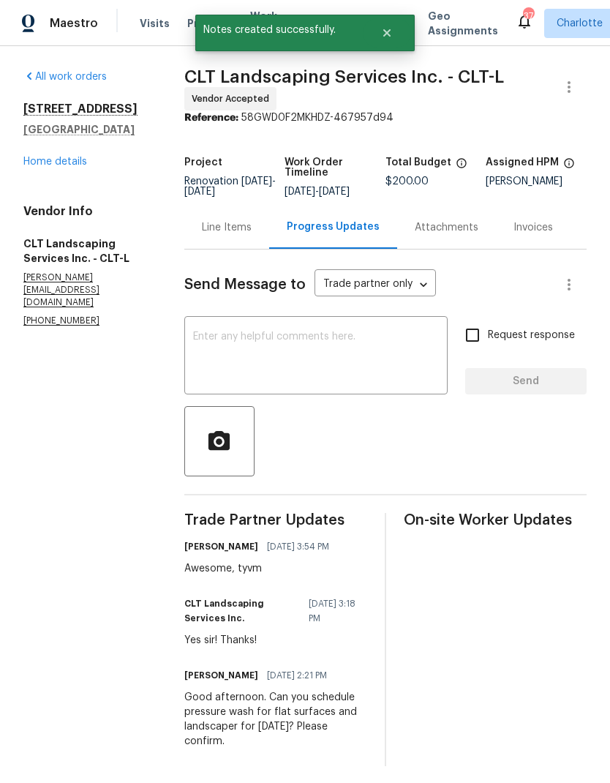
click at [26, 170] on div "All work orders [STREET_ADDRESS] Home details Vendor Info CLT Landscaping Servi…" at bounding box center [86, 199] width 126 height 258
click at [37, 162] on link "Home details" at bounding box center [55, 162] width 64 height 10
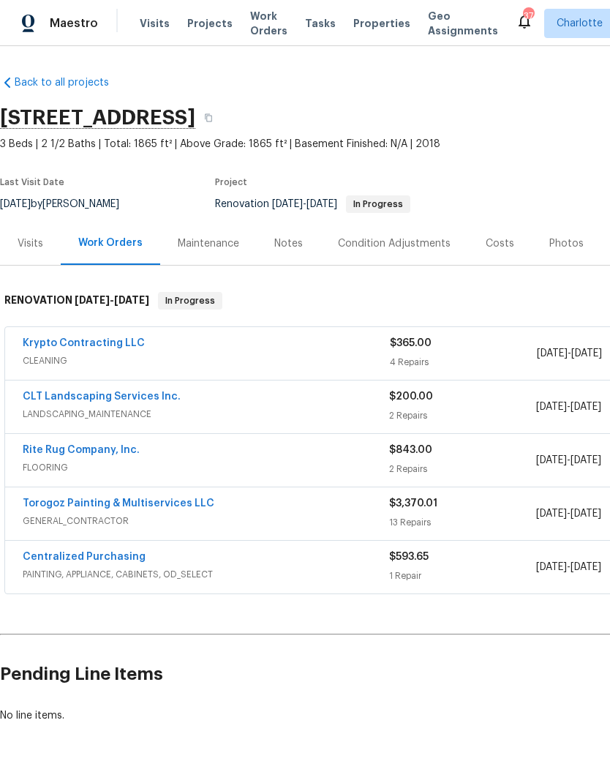
click at [60, 341] on link "Krypto Contracting LLC" at bounding box center [84, 343] width 122 height 10
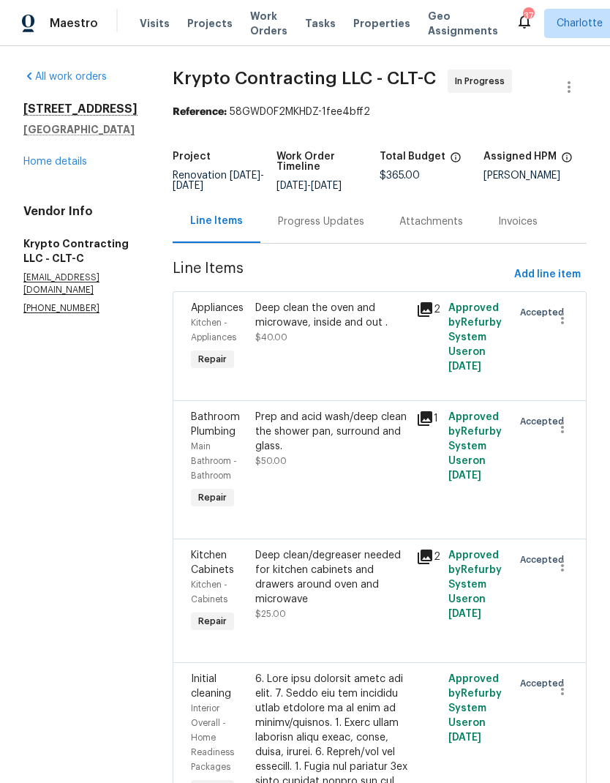
click at [342, 229] on div "Progress Updates" at bounding box center [321, 221] width 86 height 15
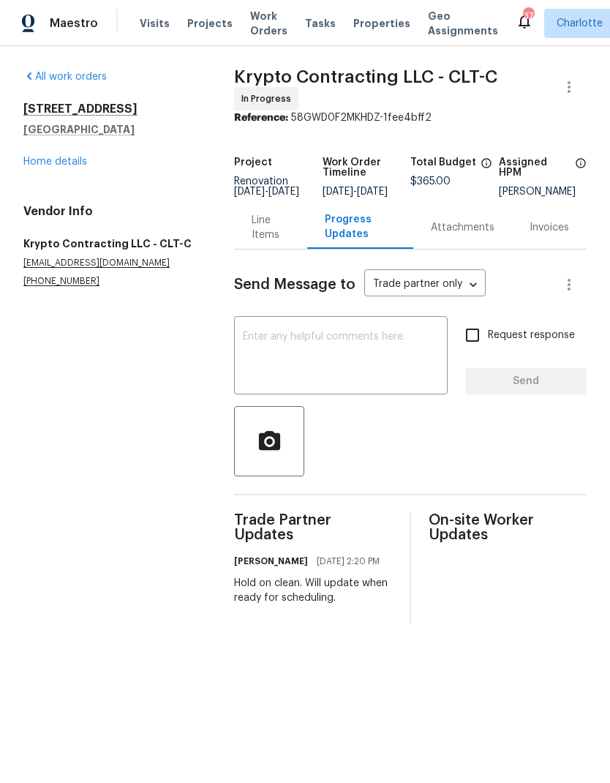
click at [36, 157] on link "Home details" at bounding box center [55, 162] width 64 height 10
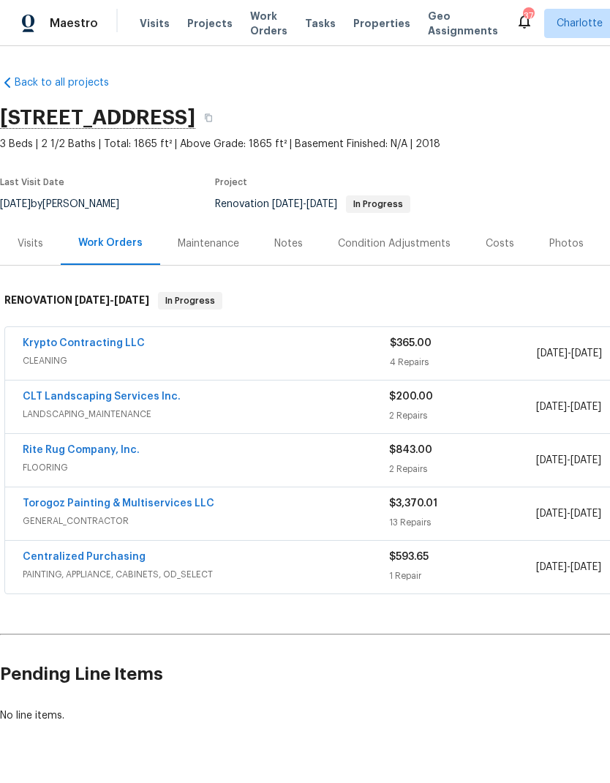
click at [91, 453] on link "Rite Rug Company, Inc." at bounding box center [81, 450] width 117 height 10
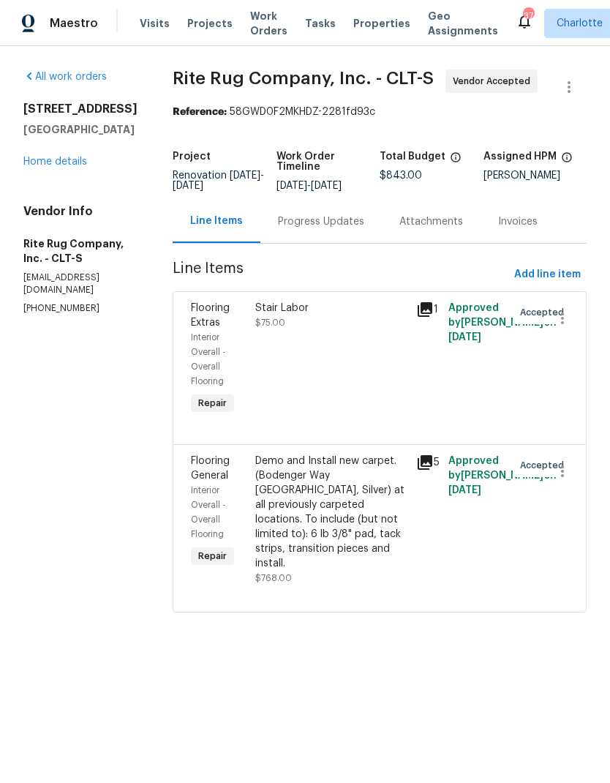
click at [354, 229] on div "Progress Updates" at bounding box center [321, 221] width 86 height 15
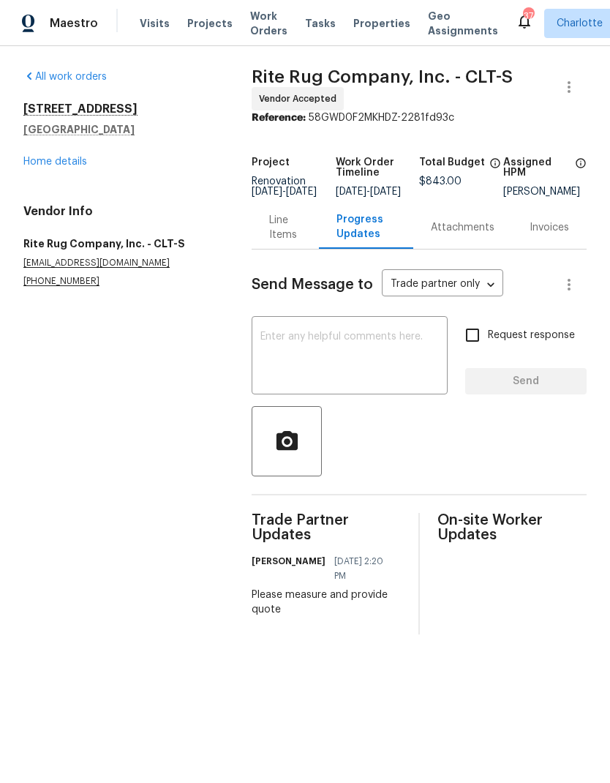
click at [36, 159] on link "Home details" at bounding box center [55, 162] width 64 height 10
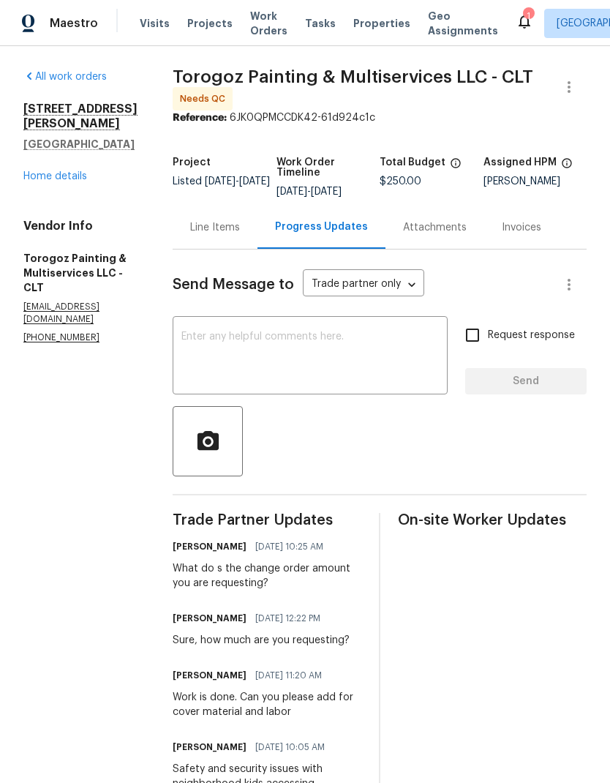
click at [240, 235] on div "Line Items" at bounding box center [215, 227] width 50 height 15
